Goal: Task Accomplishment & Management: Manage account settings

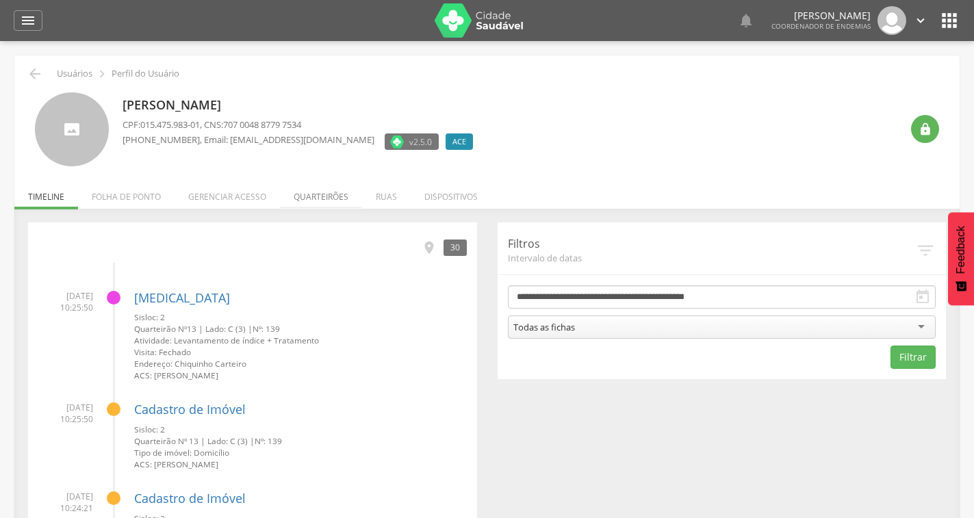
click at [311, 199] on li "Quarteirões" at bounding box center [321, 193] width 82 height 32
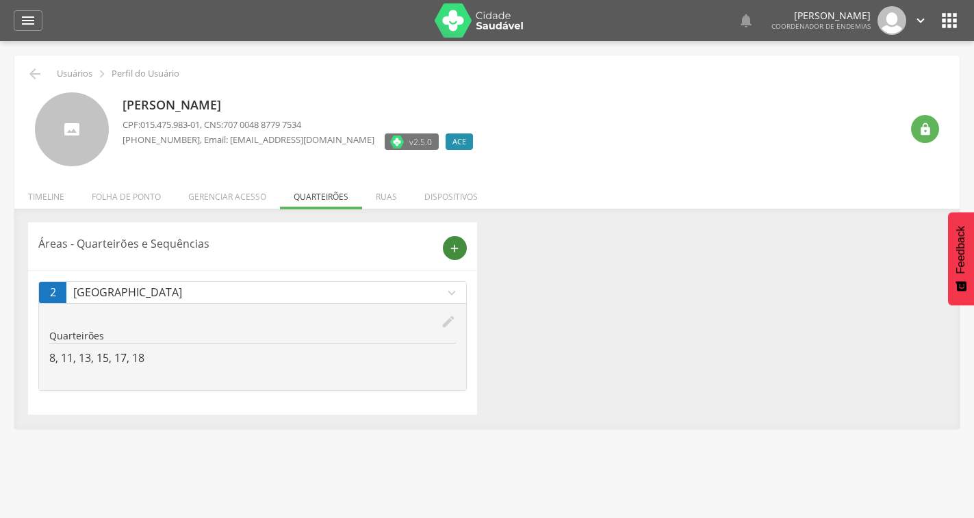
click at [459, 253] on icon "add" at bounding box center [454, 248] width 12 height 12
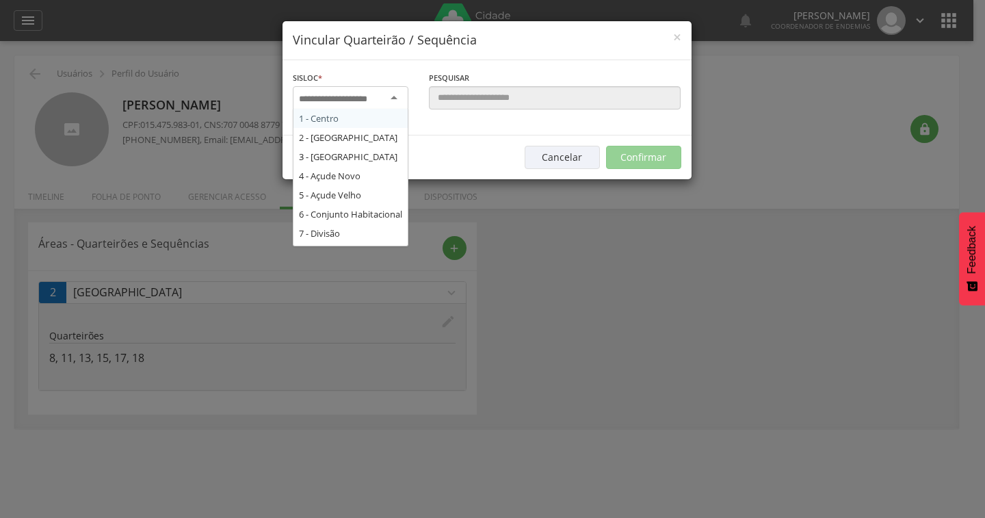
click at [393, 95] on div at bounding box center [351, 98] width 116 height 25
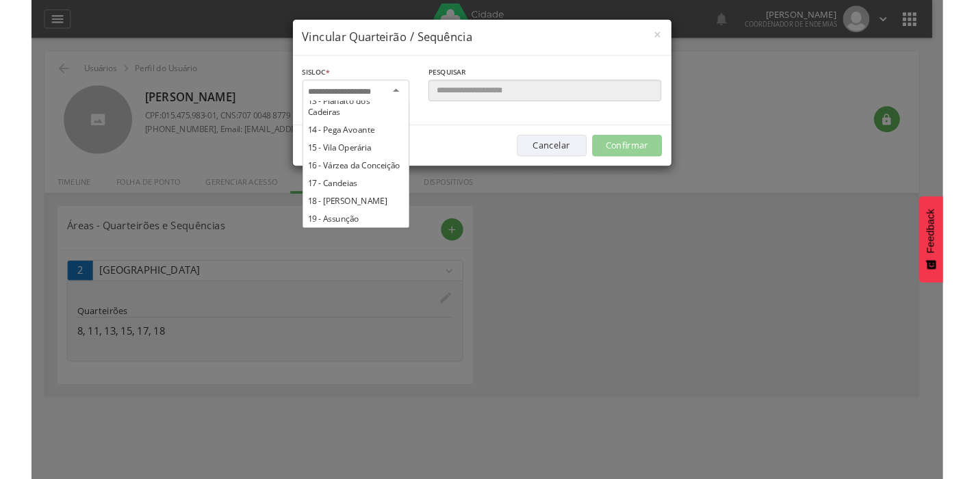
scroll to position [274, 0]
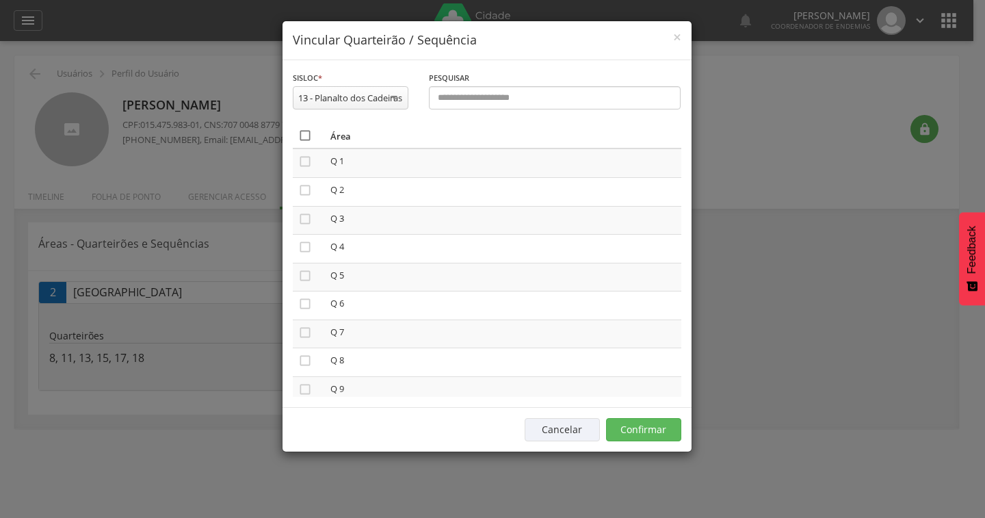
click at [303, 142] on icon "" at bounding box center [305, 136] width 14 height 14
click at [645, 441] on button "Confirmar" at bounding box center [643, 429] width 75 height 23
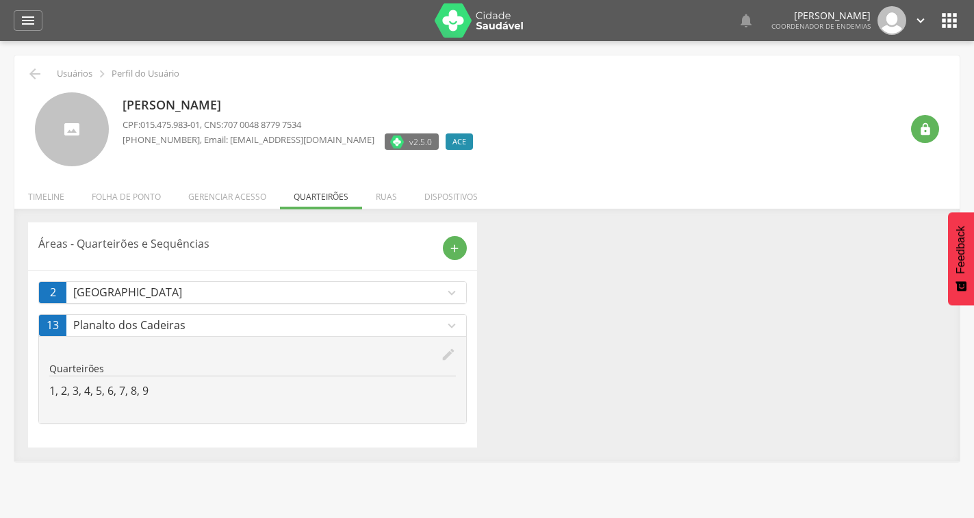
click at [450, 294] on icon "expand_more" at bounding box center [451, 292] width 15 height 15
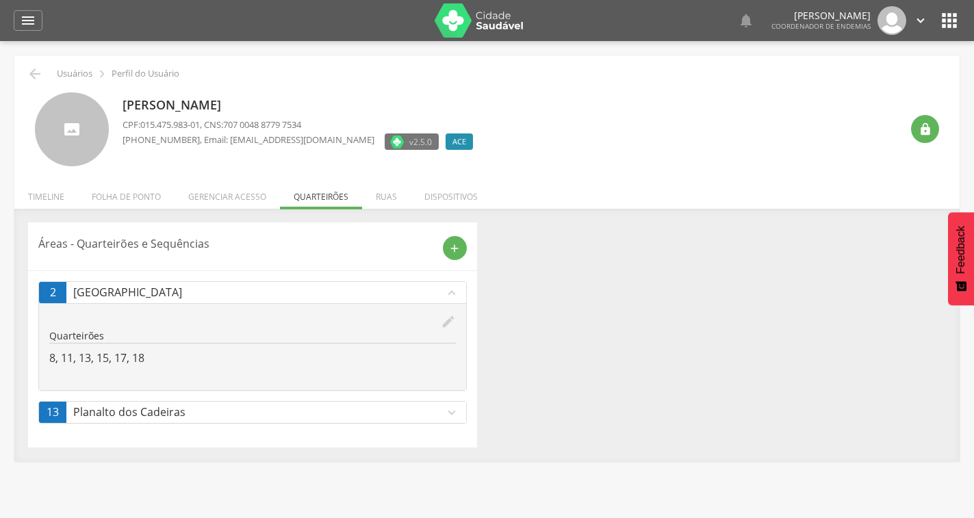
click at [449, 294] on icon "expand_less" at bounding box center [451, 292] width 15 height 15
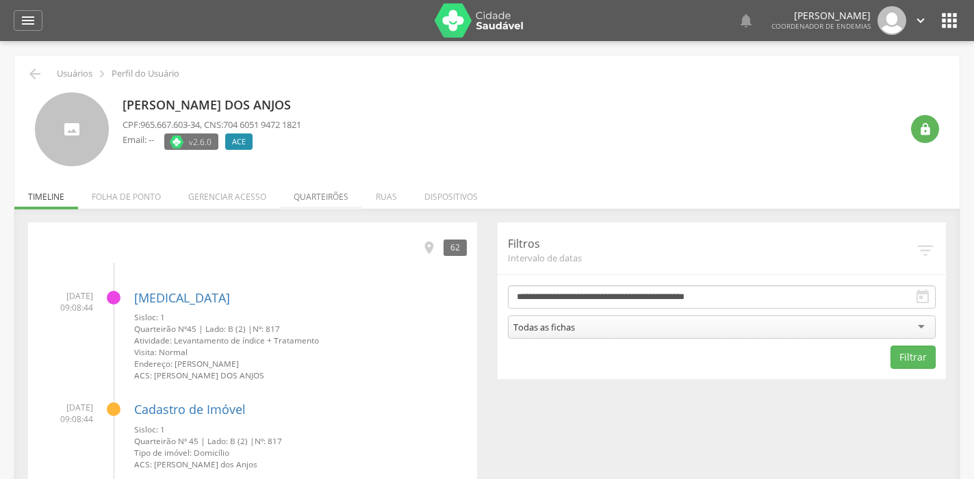
click at [335, 193] on li "Quarteirões" at bounding box center [321, 193] width 82 height 32
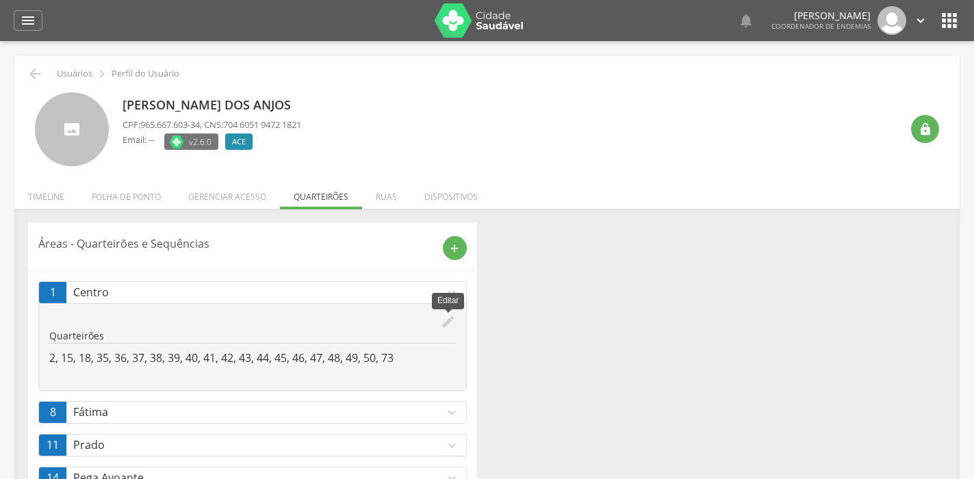
click at [445, 320] on icon "edit" at bounding box center [448, 321] width 15 height 15
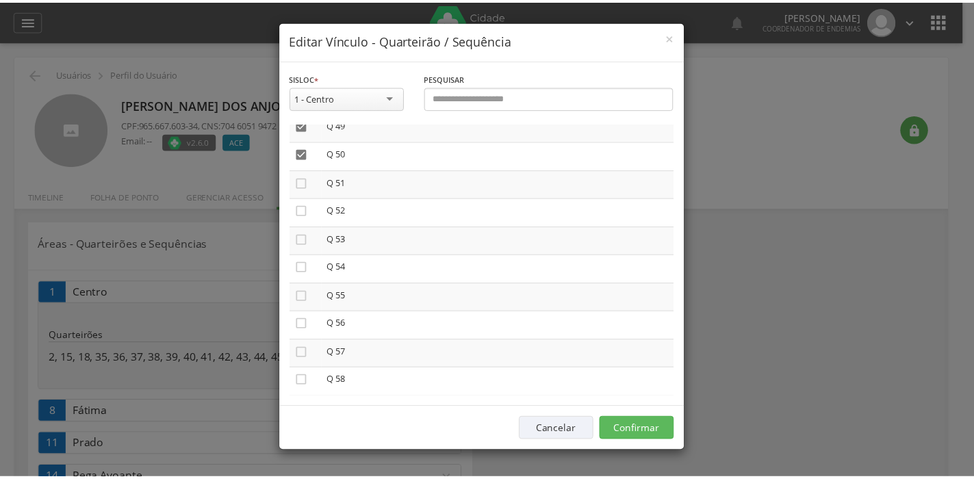
scroll to position [1369, 0]
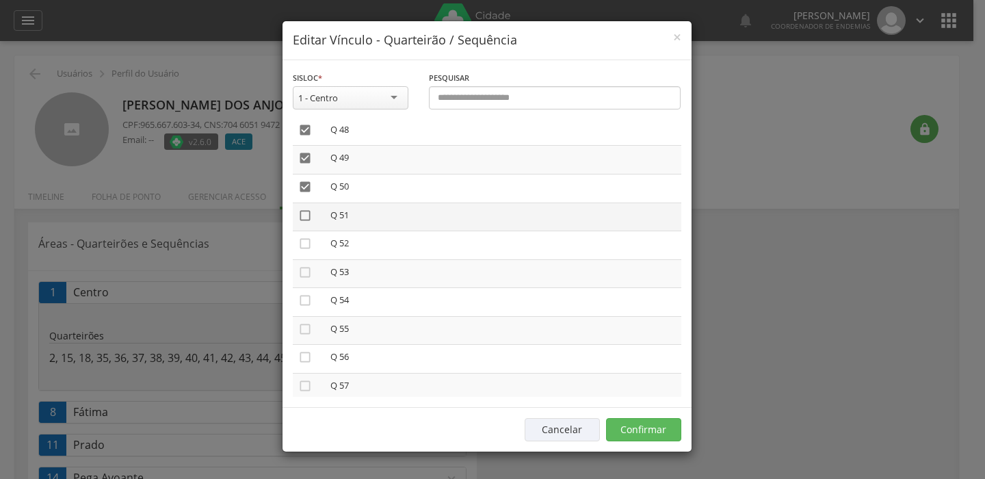
click at [305, 210] on icon "" at bounding box center [305, 216] width 14 height 14
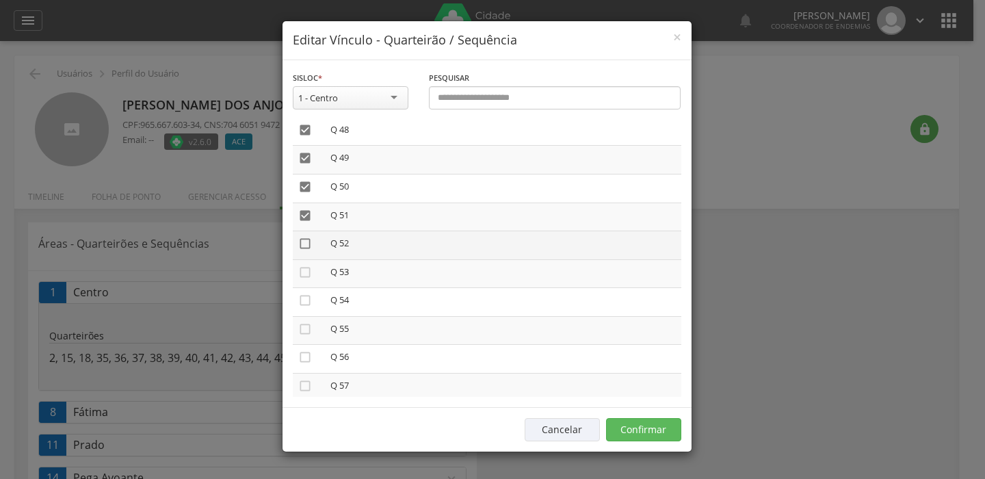
click at [304, 242] on icon "" at bounding box center [305, 244] width 14 height 14
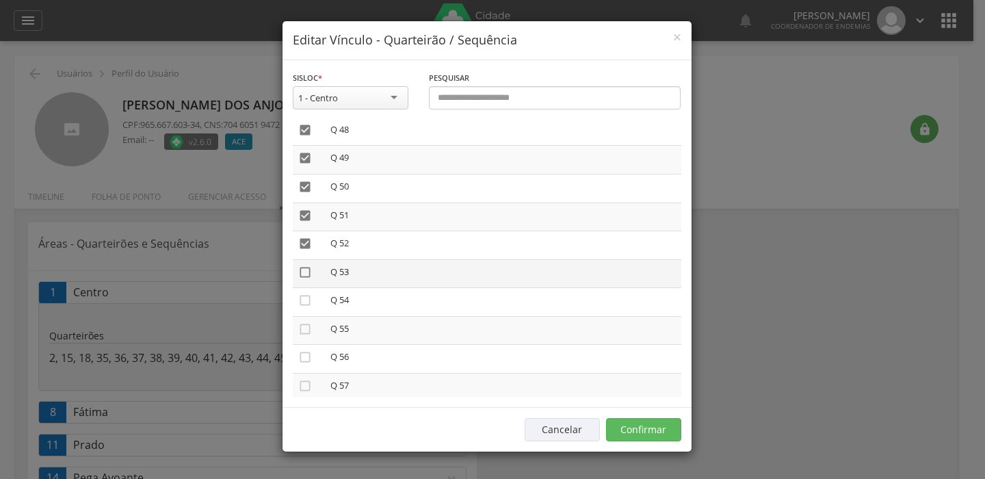
click at [302, 272] on icon "" at bounding box center [305, 273] width 14 height 14
click at [650, 429] on button "Confirmar" at bounding box center [643, 429] width 75 height 23
